Goal: Answer question/provide support: Share knowledge or assist other users

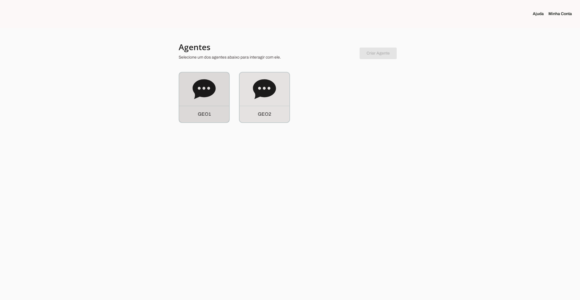
click at [206, 81] on icon at bounding box center [204, 89] width 23 height 20
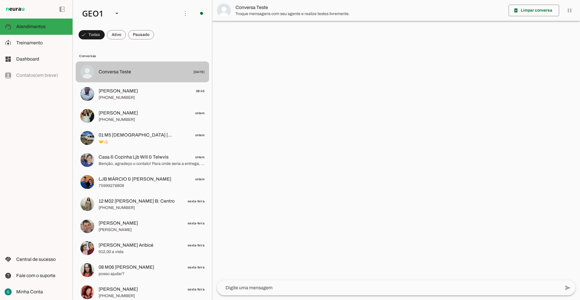
click at [109, 82] on md-item "Conversa Teste [DATE]" at bounding box center [142, 71] width 133 height 21
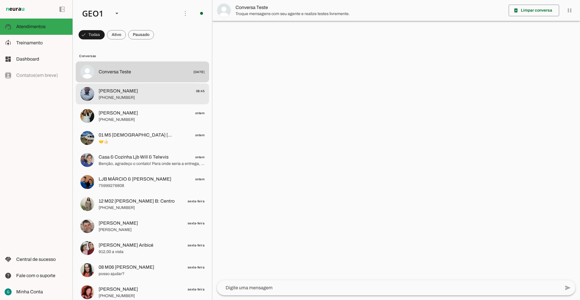
click at [109, 92] on span "[PERSON_NAME]" at bounding box center [118, 91] width 39 height 7
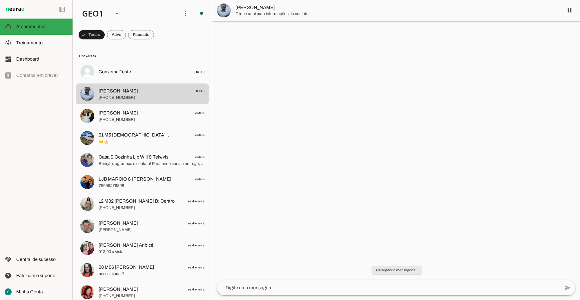
click at [419, 162] on chat-widget "pause O agente está respondendo mensagens. Caso novas mensagens sejam enviadas …" at bounding box center [396, 150] width 368 height 300
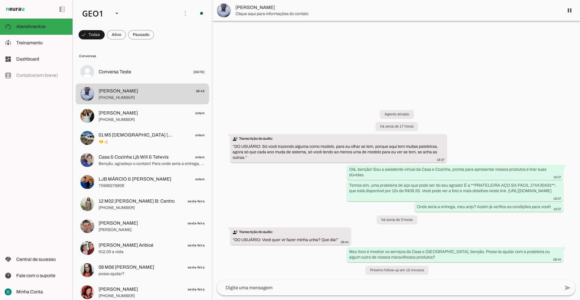
click at [471, 117] on div "Agente ativado há cerca de 17 horas transcribe Transcrição do áudio: “ DO USUÁR…" at bounding box center [396, 188] width 368 height 183
click at [457, 119] on div "Agente ativado há cerca de 17 horas transcribe Transcrição do áudio: “ DO USUÁR…" at bounding box center [396, 188] width 368 height 183
click at [492, 117] on div "Agente ativado há cerca de 17 horas transcribe Transcrição do áudio: “ DO USUÁR…" at bounding box center [396, 188] width 368 height 183
click at [523, 230] on div "Agente ativado há cerca de 17 horas transcribe Transcrição do áudio: “ DO USUÁR…" at bounding box center [396, 188] width 368 height 183
click at [492, 97] on div "Agente ativado há cerca de 17 horas transcribe Transcrição do áudio: “ DO USUÁR…" at bounding box center [396, 188] width 368 height 183
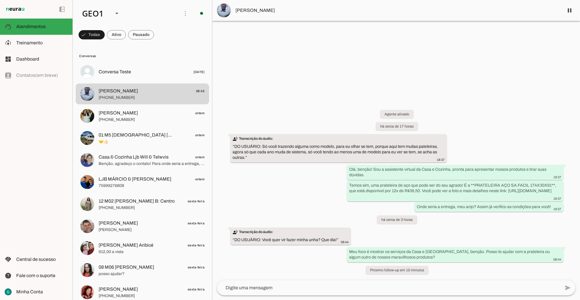
click at [281, 165] on div "Agente ativado há cerca de 17 horas transcribe Transcrição do áudio: “ DO USUÁR…" at bounding box center [396, 188] width 368 height 183
drag, startPoint x: 243, startPoint y: 234, endPoint x: 377, endPoint y: 238, distance: 134.1
click at [377, 238] on div "Agente ativado há cerca de 17 horas transcribe Transcrição do áudio: “ DO USUÁR…" at bounding box center [396, 188] width 368 height 183
drag, startPoint x: 377, startPoint y: 238, endPoint x: 417, endPoint y: 222, distance: 43.1
click at [416, 222] on div "Agente ativado há cerca de 17 horas transcribe Transcrição do áudio: “ DO USUÁR…" at bounding box center [396, 188] width 368 height 183
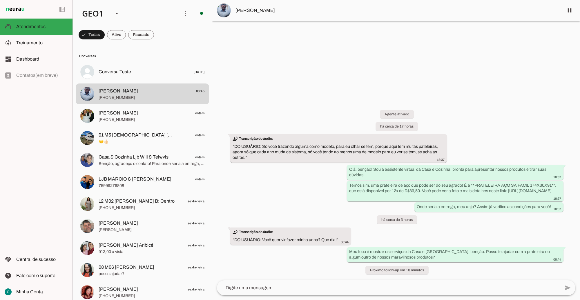
click at [462, 230] on div "Agente ativado há cerca de 17 horas transcribe Transcrição do áudio: “ DO USUÁR…" at bounding box center [396, 188] width 368 height 183
click at [336, 78] on div at bounding box center [396, 150] width 368 height 300
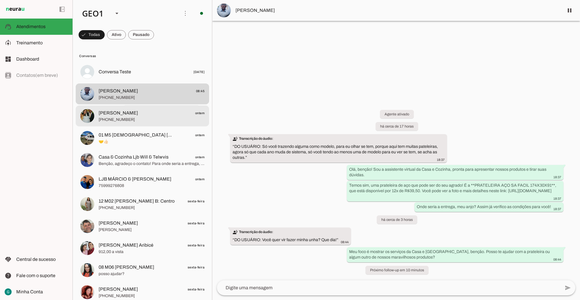
click at [111, 119] on span "[PHONE_NUMBER]" at bounding box center [152, 120] width 106 height 6
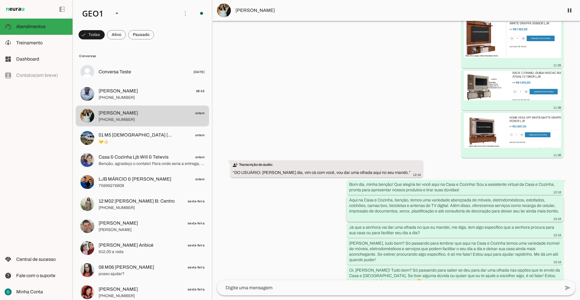
scroll to position [119, 0]
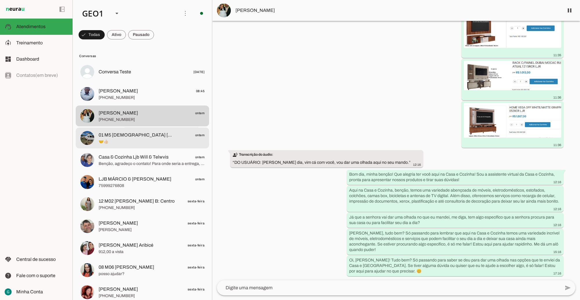
click at [95, 133] on md-item "01 M5 [DEMOGRAPHIC_DATA] [DEMOGRAPHIC_DATA] ontem 🤝👍🏻" at bounding box center [142, 138] width 133 height 21
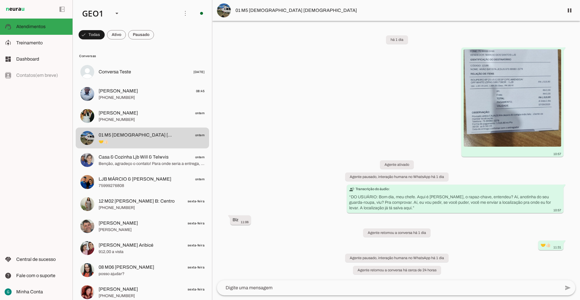
click at [327, 132] on div "há 1 dia 10:57 Agente ativado Agente pausado, interação humana no WhatsApp há 1…" at bounding box center [396, 152] width 368 height 258
click at [109, 162] on span "Benção, agradeço o contato! Para onde seria a entrega, meu querido? Assim já po…" at bounding box center [152, 164] width 106 height 6
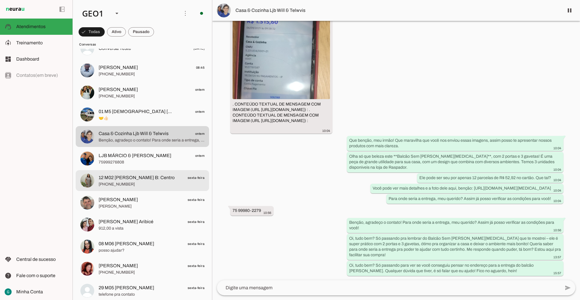
scroll to position [36, 0]
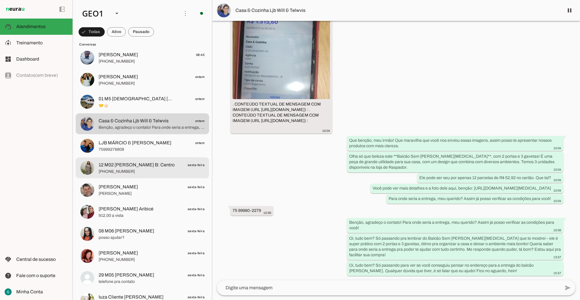
click at [127, 173] on span "[PHONE_NUMBER]" at bounding box center [152, 172] width 106 height 6
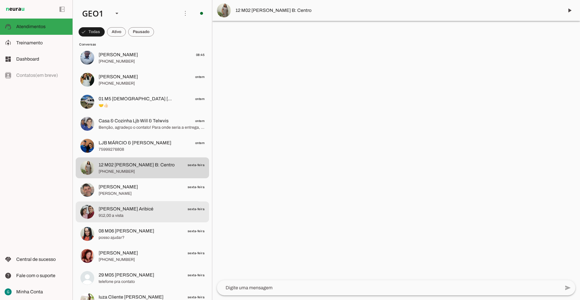
click at [127, 209] on span "[PERSON_NAME] Aribicé" at bounding box center [126, 209] width 55 height 7
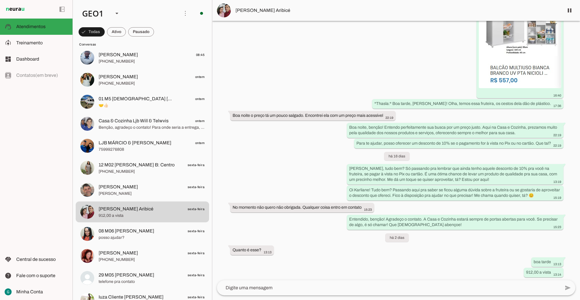
scroll to position [786, 0]
click at [456, 261] on div "Agente pausado Agente ativado Agente pausado, interação humana no WhatsApp há 1…" at bounding box center [396, 151] width 368 height 260
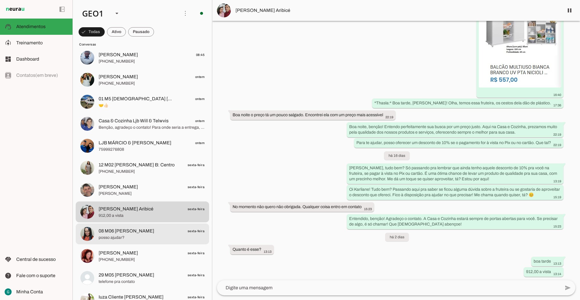
scroll to position [181, 0]
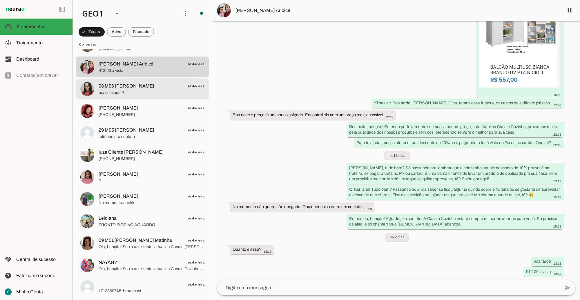
click at [132, 90] on span "posso ajudar?" at bounding box center [152, 93] width 106 height 6
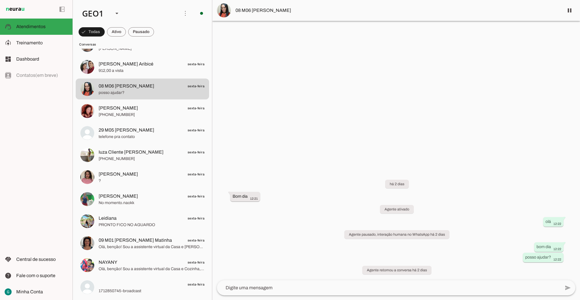
click at [354, 167] on div at bounding box center [396, 150] width 368 height 300
click at [113, 110] on span "[PERSON_NAME]" at bounding box center [118, 108] width 39 height 7
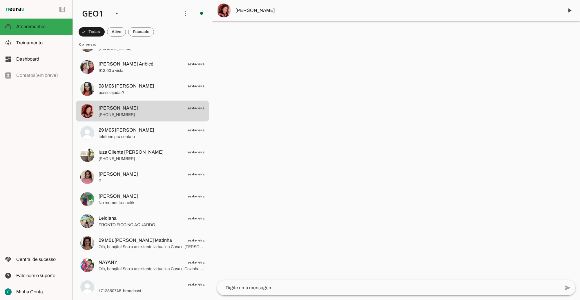
click at [346, 156] on div at bounding box center [396, 150] width 368 height 300
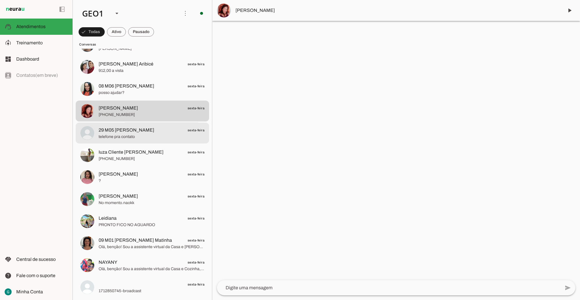
click at [111, 131] on span "29 M05 [PERSON_NAME]" at bounding box center [127, 130] width 56 height 7
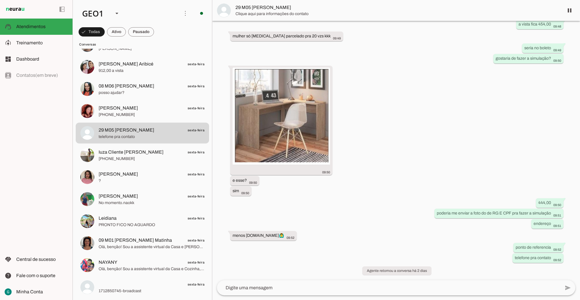
scroll to position [668, 0]
click at [457, 149] on div "há 2 dias eu.quero que baixe é a mesinha de computador 09:31 Agente ativado Oi …" at bounding box center [396, 151] width 368 height 260
click at [383, 183] on div "há 2 dias eu.quero que baixe é a mesinha de computador 09:31 Agente ativado Oi …" at bounding box center [396, 151] width 368 height 260
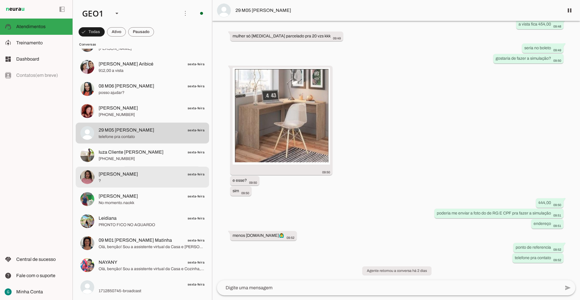
click at [134, 176] on span "[PERSON_NAME]" at bounding box center [118, 174] width 39 height 7
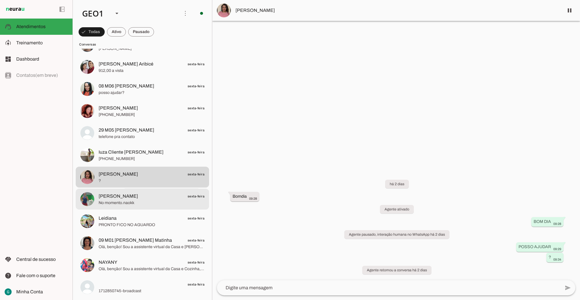
click at [125, 202] on span "No momento.naokk" at bounding box center [152, 203] width 106 height 6
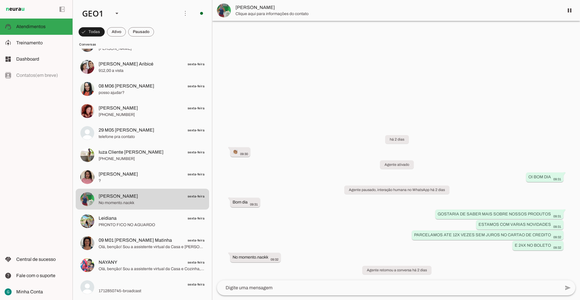
click at [323, 202] on div "há 2 dias 👏🏽 09:30 Agente ativado OI BOM DIA 09:31 Agente pausado, interação hu…" at bounding box center [396, 201] width 368 height 158
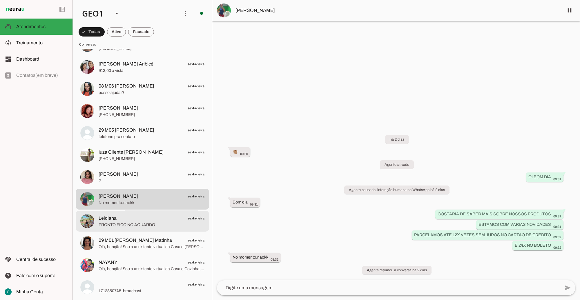
click at [105, 222] on span "PRONTO FICO NO AGUARDO" at bounding box center [152, 225] width 106 height 6
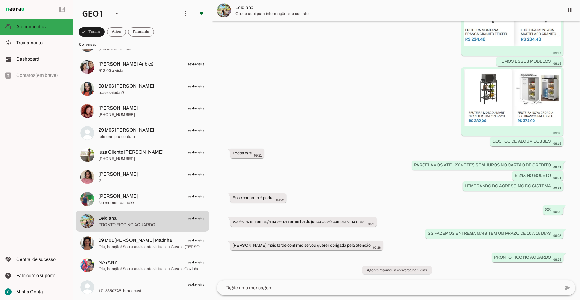
scroll to position [372, 0]
click at [328, 150] on div "há 2 dias BOM DIA 09:15 Agente ativado Agente pausado, interação humana no What…" at bounding box center [396, 151] width 368 height 260
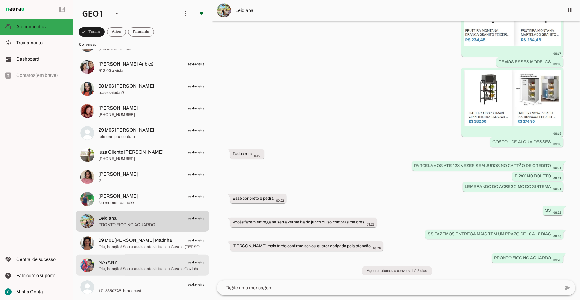
click at [101, 262] on span "NAYANY" at bounding box center [108, 262] width 19 height 7
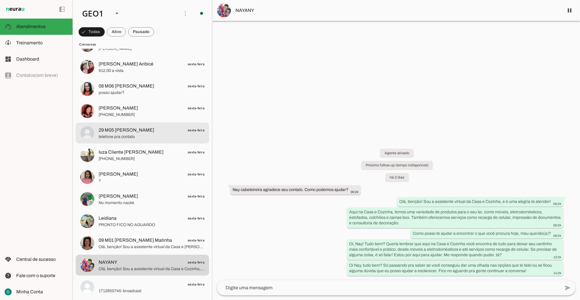
click at [176, 129] on span "29 M05 [PERSON_NAME] sexta-feira" at bounding box center [152, 129] width 106 height 7
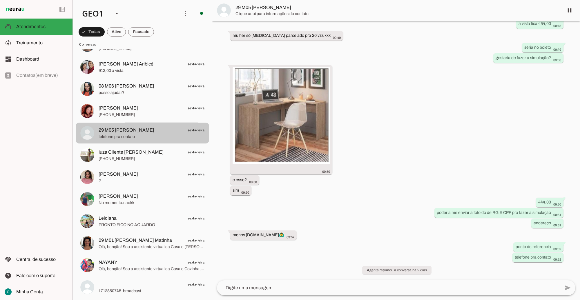
scroll to position [668, 0]
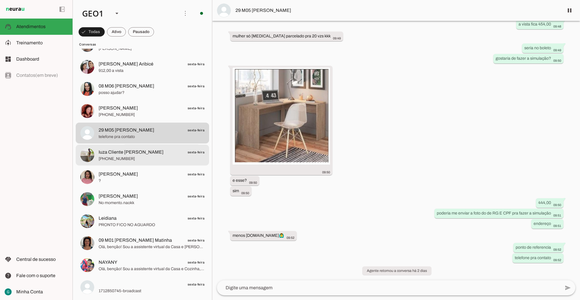
click at [123, 159] on span "[PHONE_NUMBER]" at bounding box center [152, 159] width 106 height 6
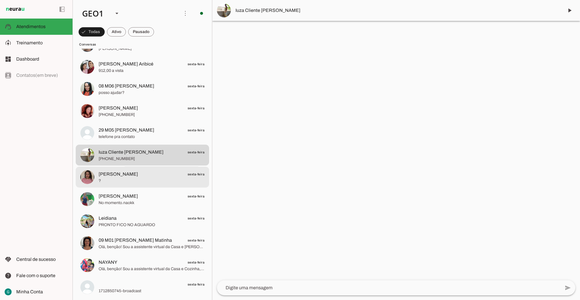
click at [120, 175] on span "[PERSON_NAME]" at bounding box center [118, 174] width 39 height 7
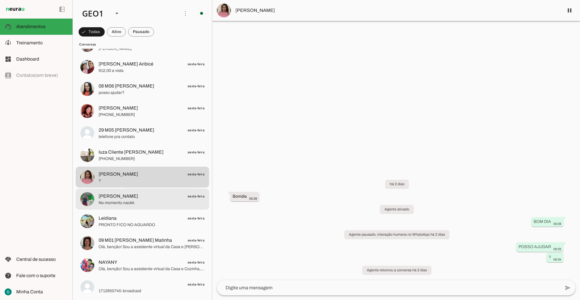
click at [116, 200] on span "No momento.naokk" at bounding box center [152, 203] width 106 height 6
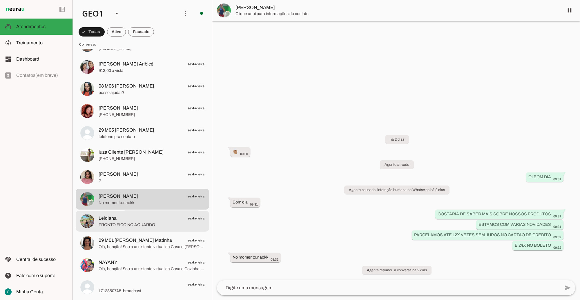
click at [112, 223] on span "PRONTO FICO NO AGUARDO" at bounding box center [152, 225] width 106 height 6
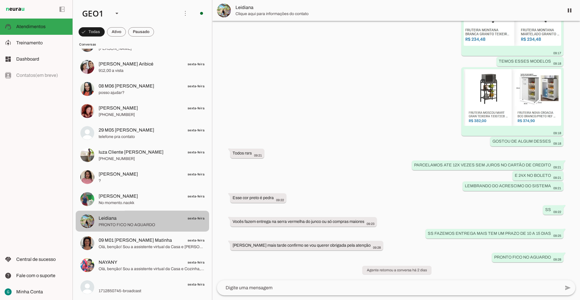
scroll to position [372, 0]
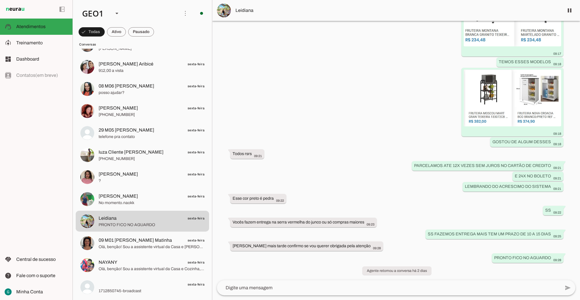
drag, startPoint x: 327, startPoint y: 146, endPoint x: 343, endPoint y: 146, distance: 16.2
click at [343, 146] on div "há 2 dias BOM DIA 09:15 Agente ativado Agente pausado, interação humana no What…" at bounding box center [396, 151] width 368 height 260
click at [117, 245] on span "Olá, benção! Sou a assistente virtual da Casa e [PERSON_NAME], e estou aqui par…" at bounding box center [152, 247] width 106 height 6
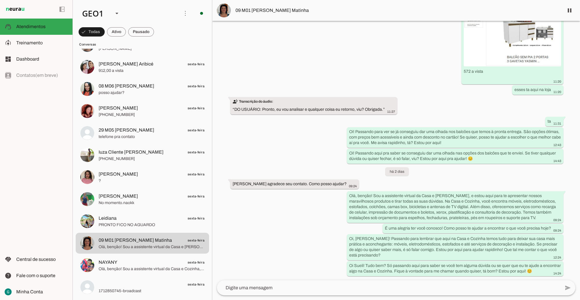
scroll to position [681, 0]
click at [342, 222] on div "Agente ativado Agente pausado, interação humana no WhatsApp há 17 dias Agente a…" at bounding box center [396, 151] width 368 height 260
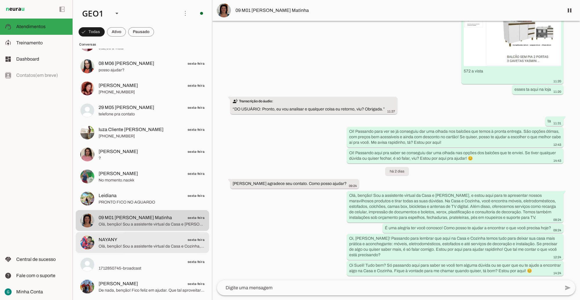
scroll to position [290, 0]
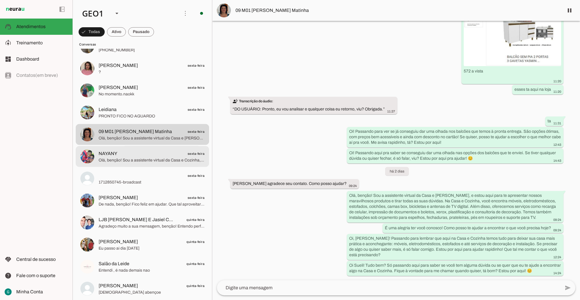
click at [124, 154] on span "NAYANY sexta-feira" at bounding box center [152, 153] width 106 height 7
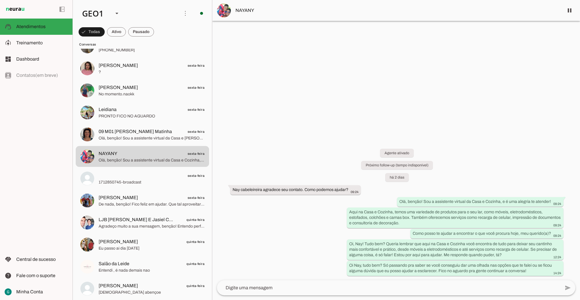
click at [402, 104] on div at bounding box center [396, 150] width 368 height 300
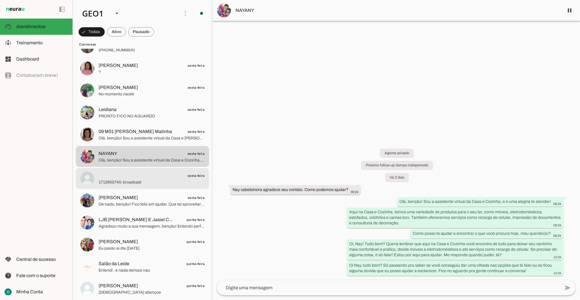
click at [106, 184] on span "1712850745-broadcast" at bounding box center [152, 182] width 106 height 6
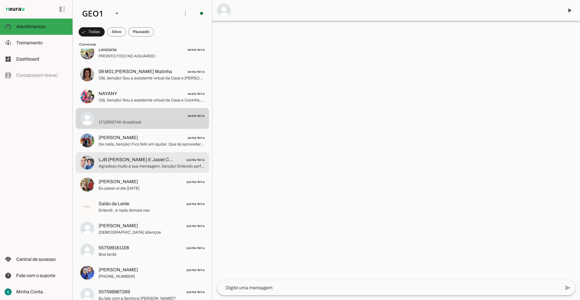
scroll to position [363, 0]
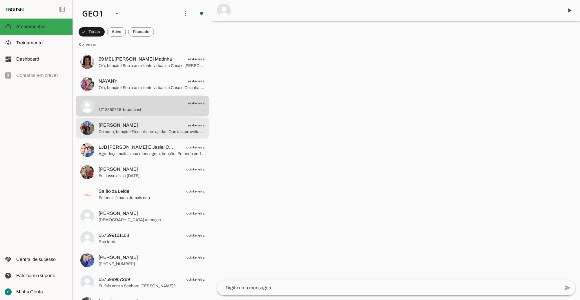
click at [157, 124] on span "[PERSON_NAME] sexta-feira" at bounding box center [152, 125] width 106 height 7
